Goal: Check status: Check status

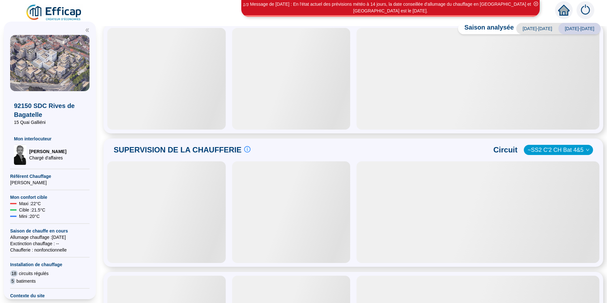
scroll to position [165, 0]
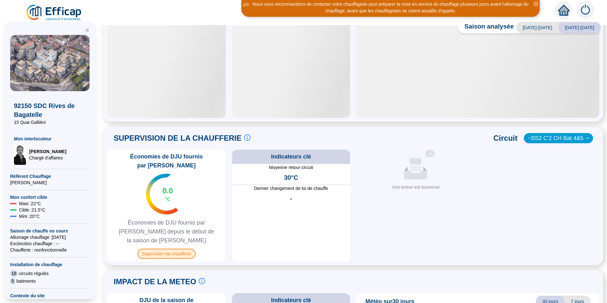
click at [183, 249] on span "Superviser ma chaufferie" at bounding box center [167, 254] width 58 height 10
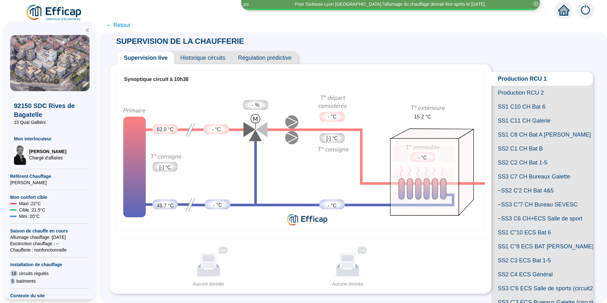
click at [512, 114] on span "SS1 C10 CH Bat 6" at bounding box center [543, 107] width 102 height 14
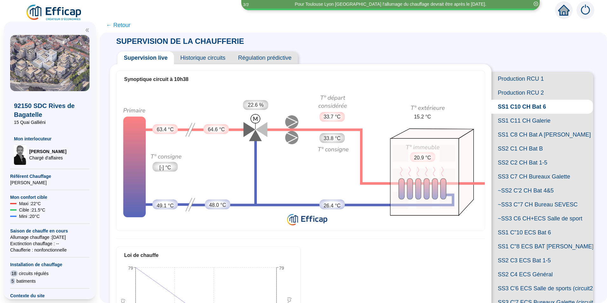
click at [216, 60] on span "Historique circuits" at bounding box center [203, 57] width 58 height 13
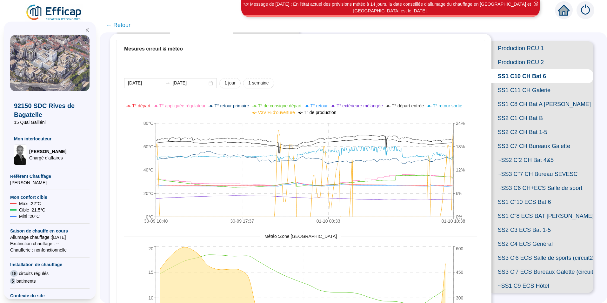
scroll to position [32, 0]
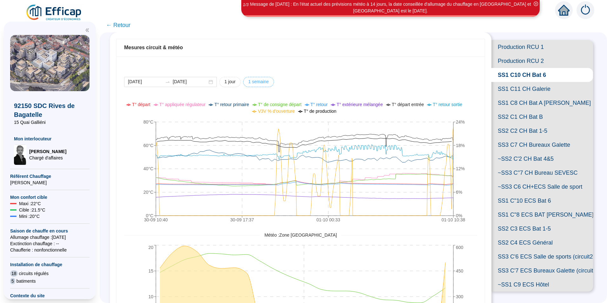
click at [264, 84] on span "1 semaine" at bounding box center [258, 81] width 21 height 7
type input "[DATE]"
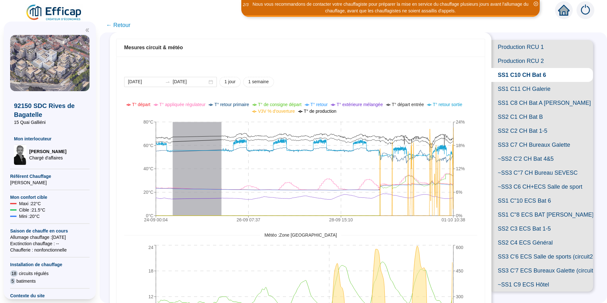
click at [524, 208] on span "SS1 C"10 ECS Bat 6" at bounding box center [543, 201] width 102 height 14
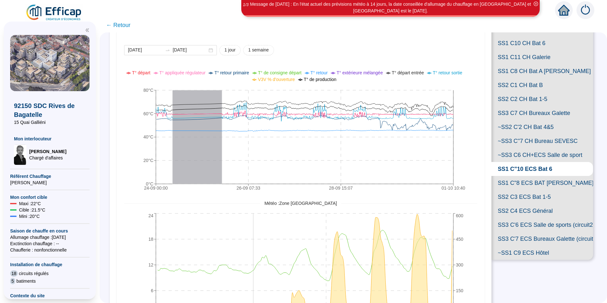
scroll to position [95, 0]
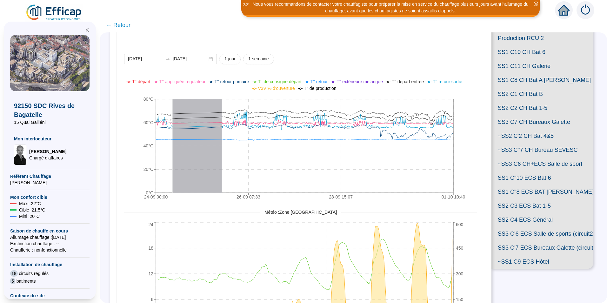
scroll to position [42, 0]
